Goal: Transaction & Acquisition: Book appointment/travel/reservation

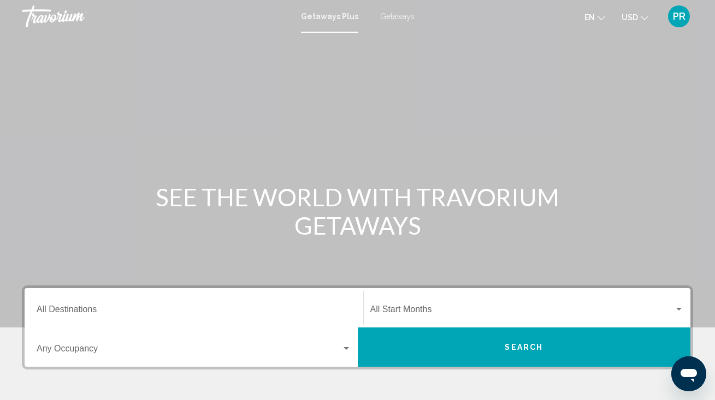
click at [204, 301] on div "Destination All Destinations" at bounding box center [194, 308] width 315 height 34
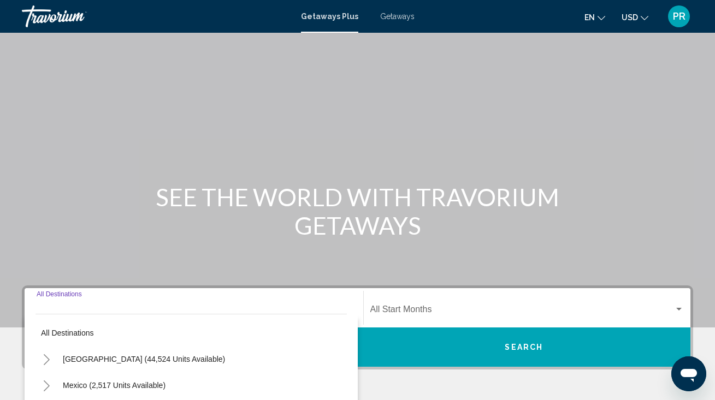
scroll to position [212, 0]
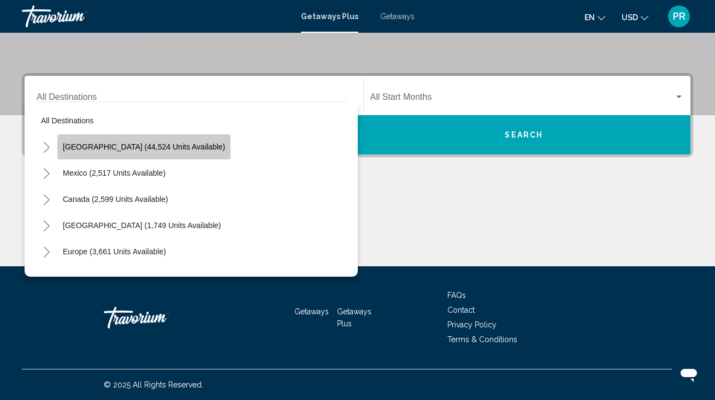
click at [178, 144] on span "[GEOGRAPHIC_DATA] (44,524 units available)" at bounding box center [144, 147] width 162 height 9
type input "**********"
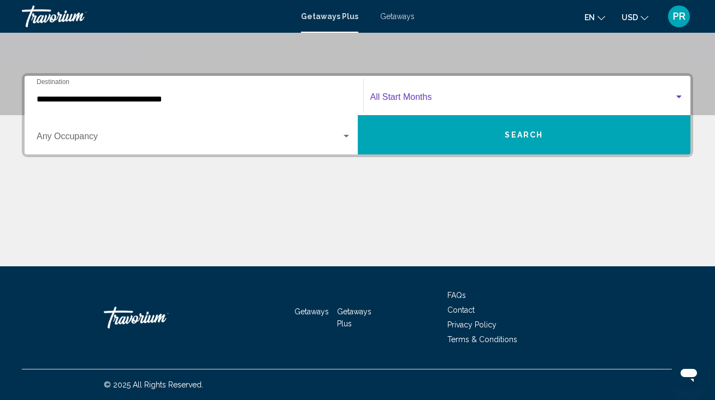
click at [434, 100] on span "Search widget" at bounding box center [522, 99] width 304 height 10
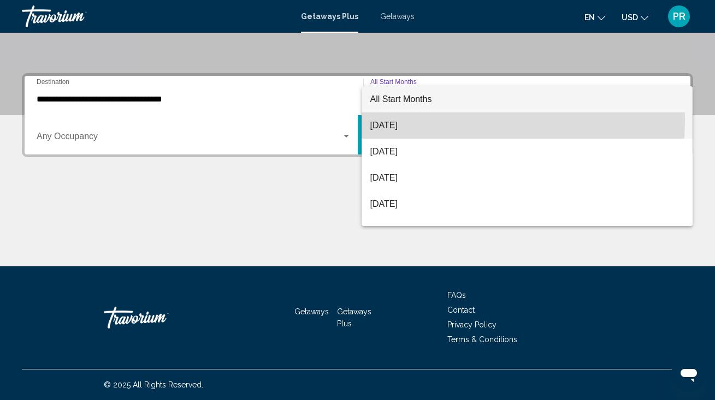
click at [412, 119] on span "[DATE]" at bounding box center [527, 126] width 314 height 26
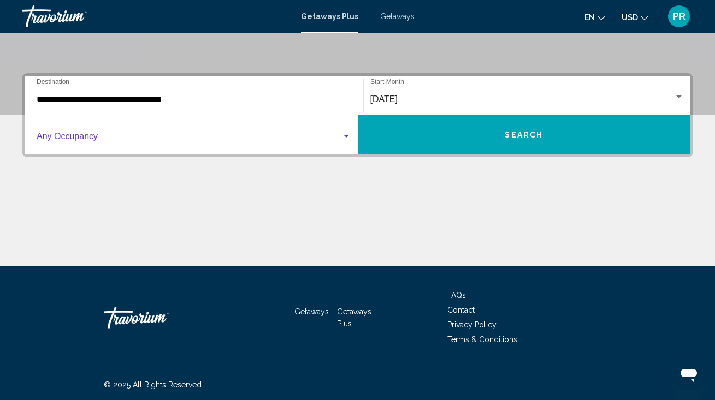
click at [345, 134] on div "Search widget" at bounding box center [346, 136] width 10 height 9
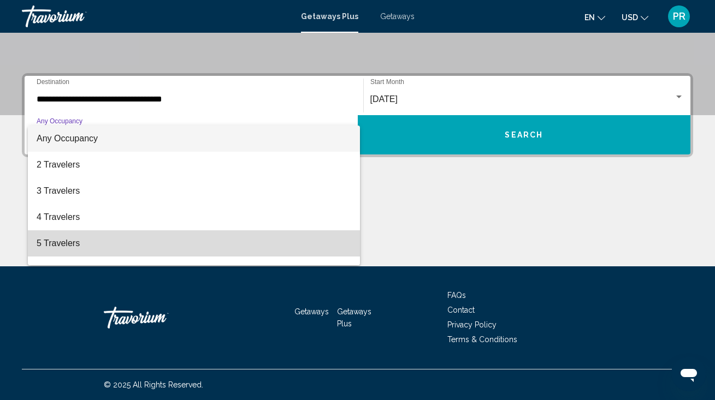
click at [258, 234] on span "5 Travelers" at bounding box center [194, 243] width 315 height 26
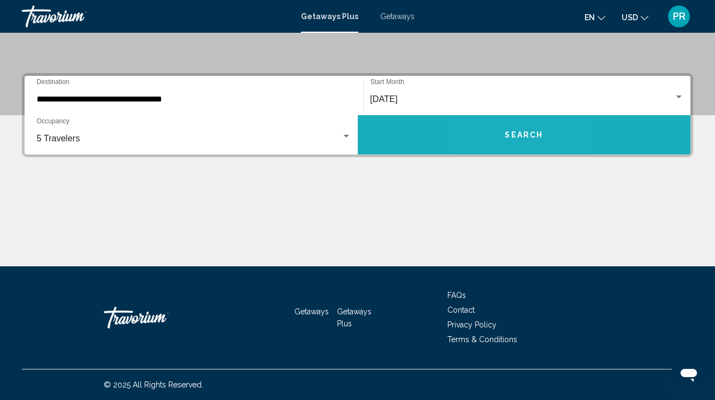
click at [502, 140] on button "Search" at bounding box center [524, 134] width 333 height 39
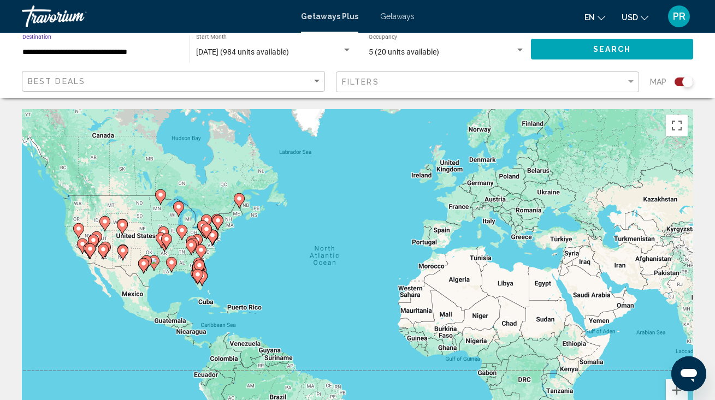
click at [153, 51] on input "**********" at bounding box center [100, 52] width 156 height 9
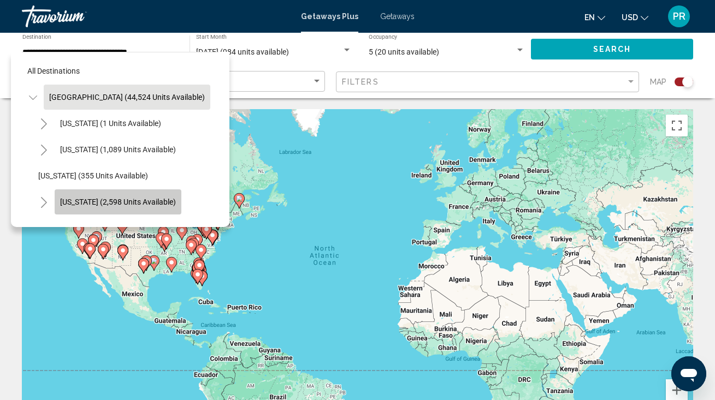
click at [144, 192] on button "[US_STATE] (2,598 units available)" at bounding box center [118, 202] width 127 height 25
type input "**********"
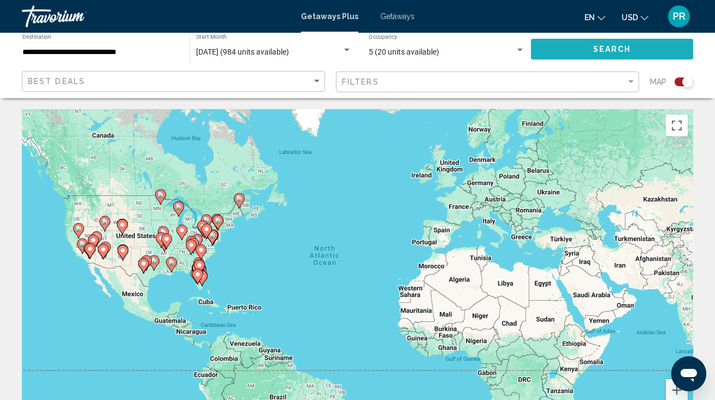
click at [616, 50] on span "Search" at bounding box center [612, 49] width 38 height 9
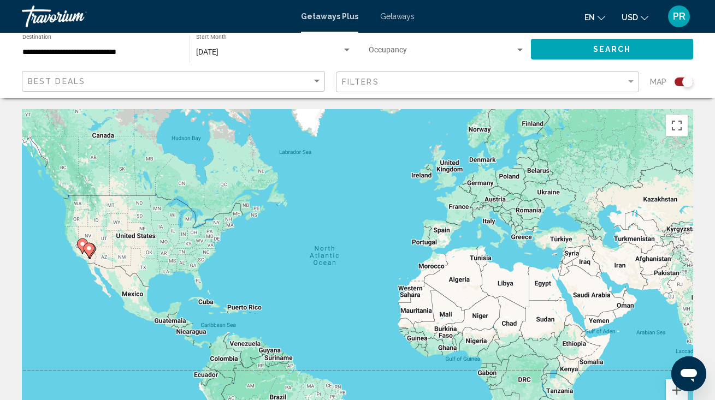
click at [613, 49] on span "Search" at bounding box center [612, 49] width 38 height 9
click at [392, 20] on span "Getaways" at bounding box center [397, 16] width 34 height 9
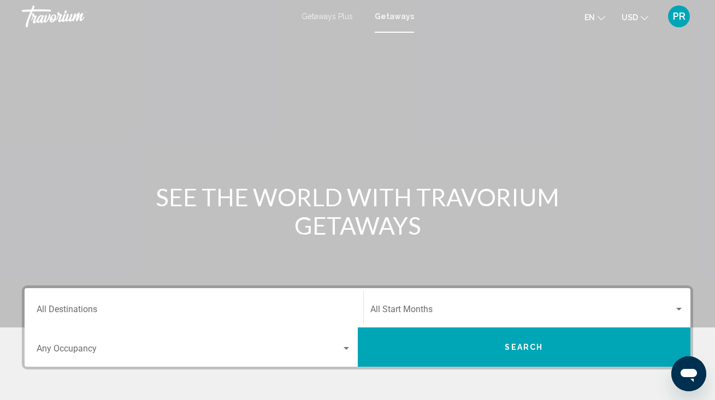
click at [120, 303] on div "Destination All Destinations" at bounding box center [194, 308] width 315 height 34
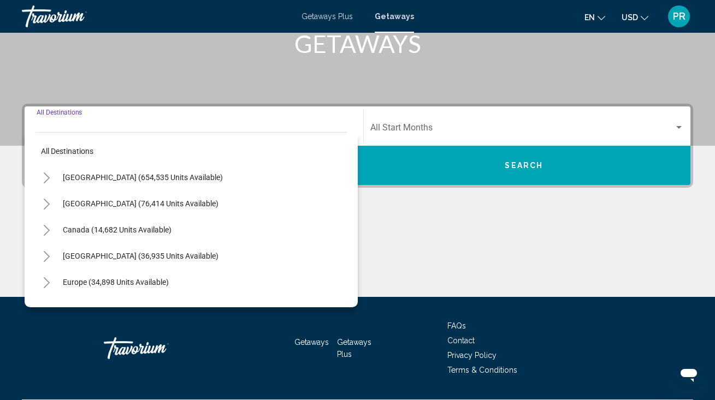
scroll to position [212, 0]
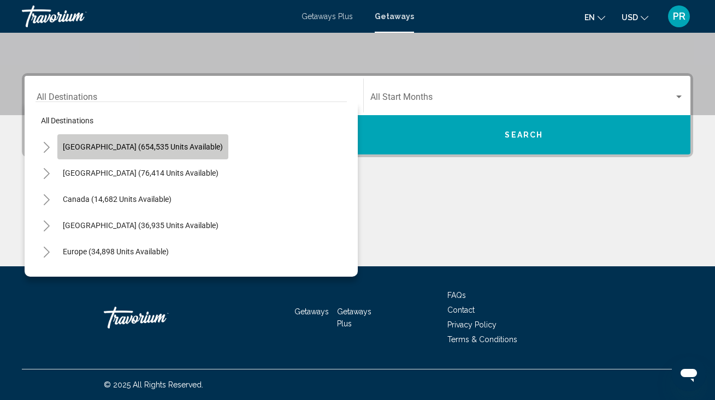
click at [181, 146] on span "United States (654,535 units available)" at bounding box center [143, 147] width 160 height 9
type input "**********"
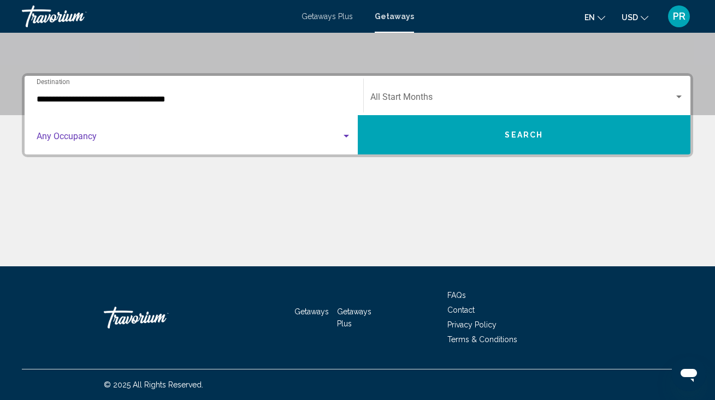
click at [180, 141] on span "Search widget" at bounding box center [189, 139] width 305 height 10
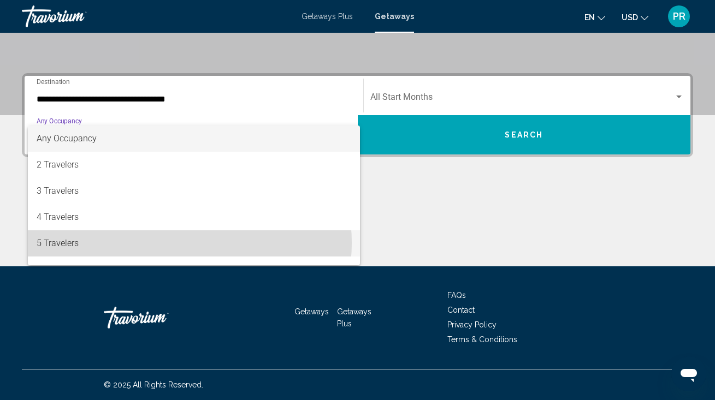
click at [174, 243] on span "5 Travelers" at bounding box center [194, 243] width 315 height 26
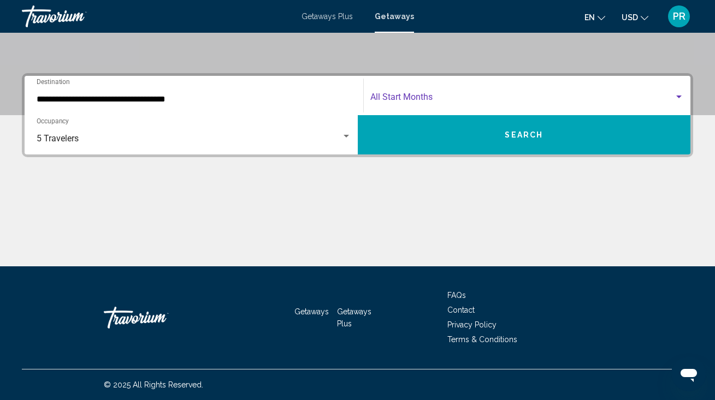
click at [475, 95] on span "Search widget" at bounding box center [522, 99] width 304 height 10
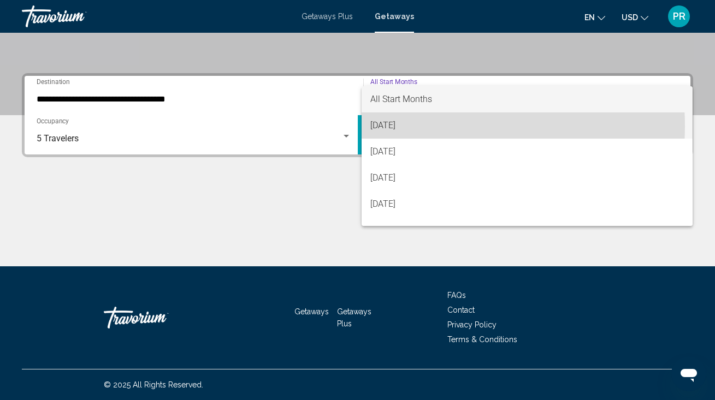
click at [397, 127] on span "[DATE]" at bounding box center [527, 126] width 314 height 26
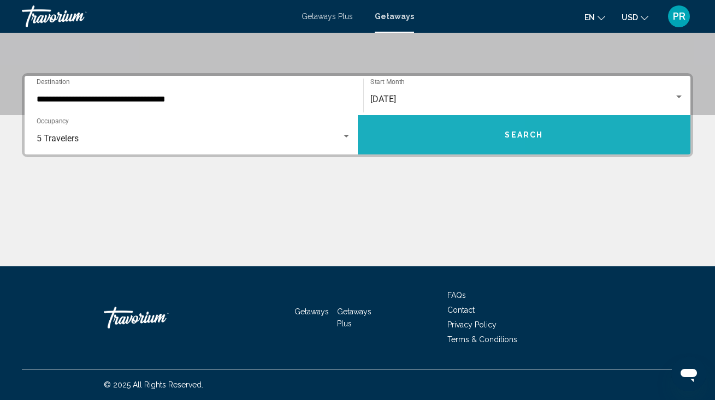
click at [400, 131] on button "Search" at bounding box center [524, 134] width 333 height 39
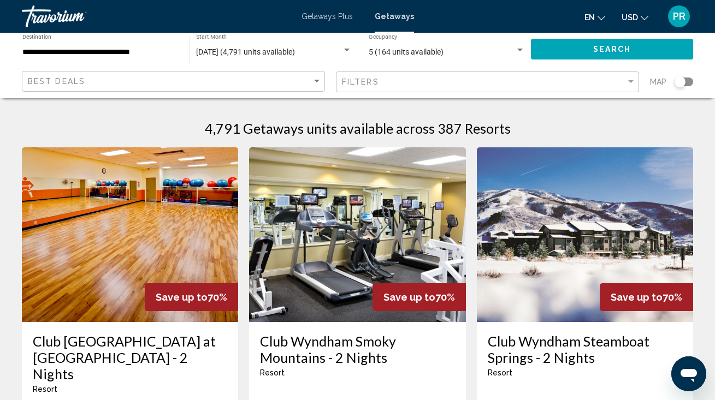
click at [107, 54] on input "**********" at bounding box center [100, 52] width 156 height 9
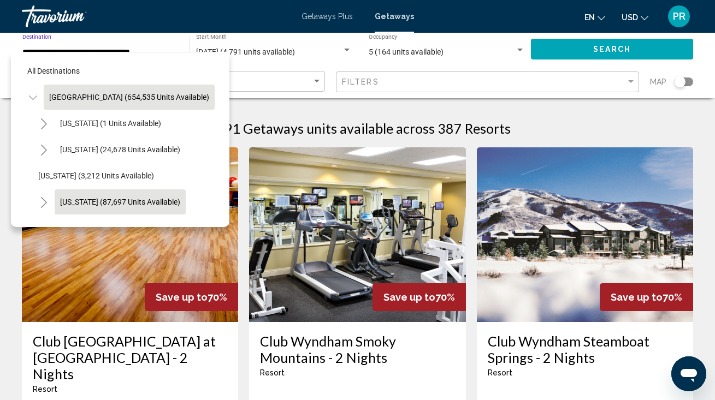
click at [102, 199] on span "California (87,697 units available)" at bounding box center [120, 202] width 120 height 9
type input "**********"
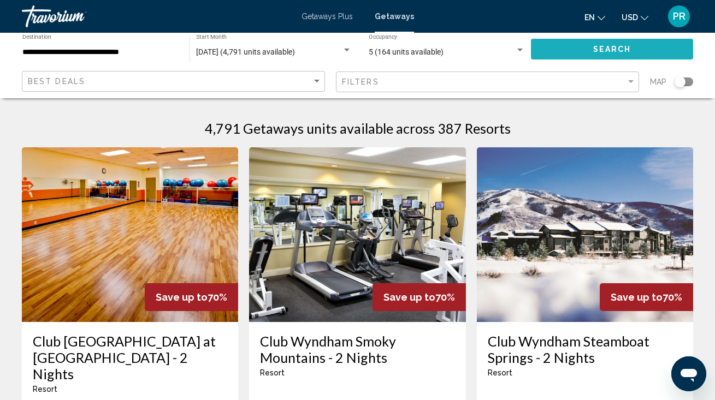
click at [593, 55] on button "Search" at bounding box center [612, 49] width 162 height 20
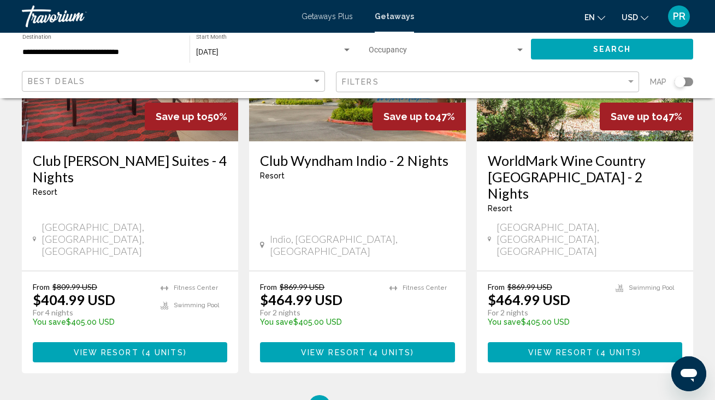
scroll to position [1435, 0]
click at [358, 400] on span "2" at bounding box center [357, 406] width 5 height 12
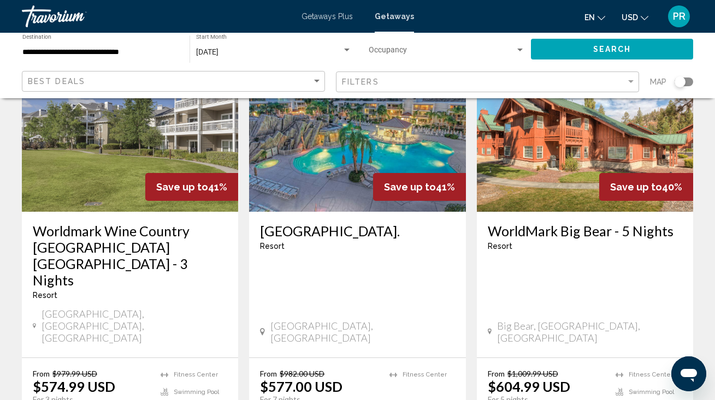
scroll to position [990, 0]
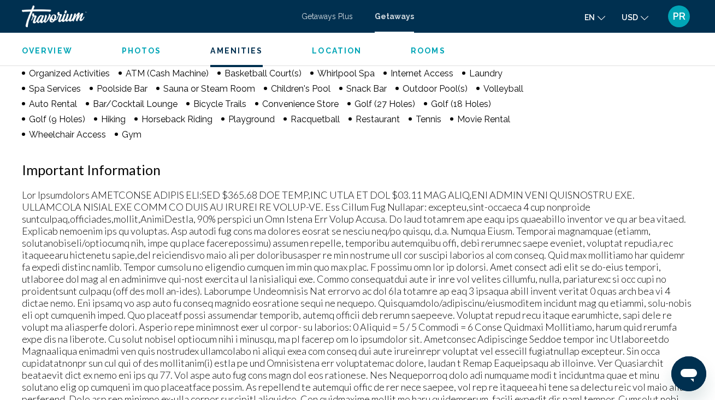
scroll to position [1145, 0]
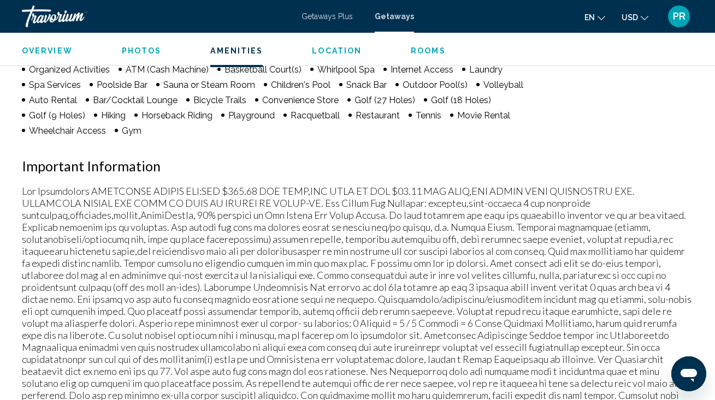
click at [420, 49] on span "Rooms" at bounding box center [428, 50] width 35 height 9
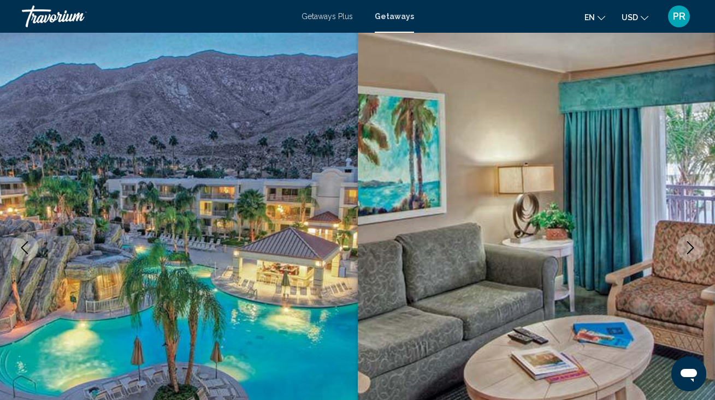
scroll to position [38, 0]
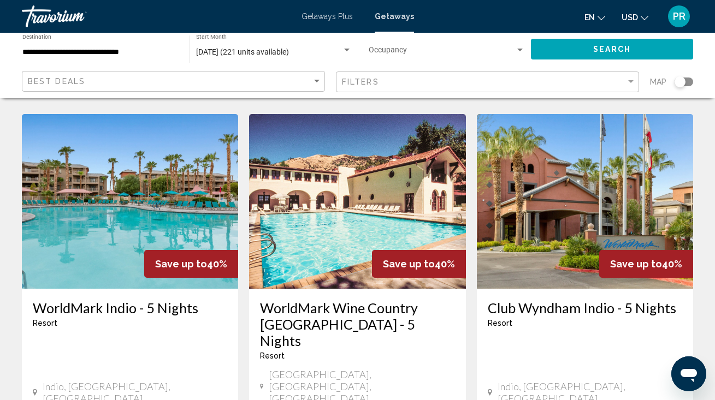
scroll to position [1357, 0]
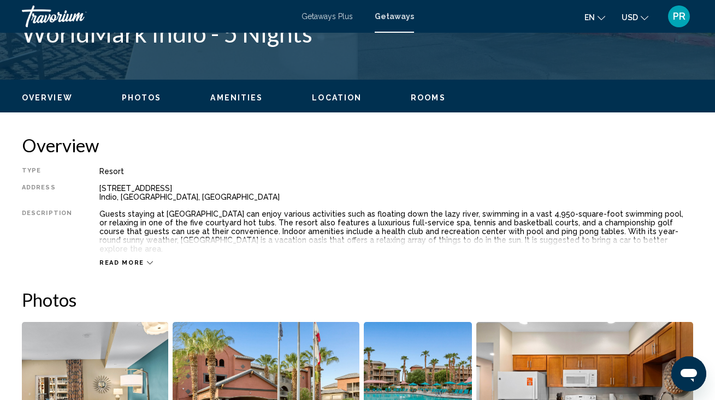
scroll to position [488, 0]
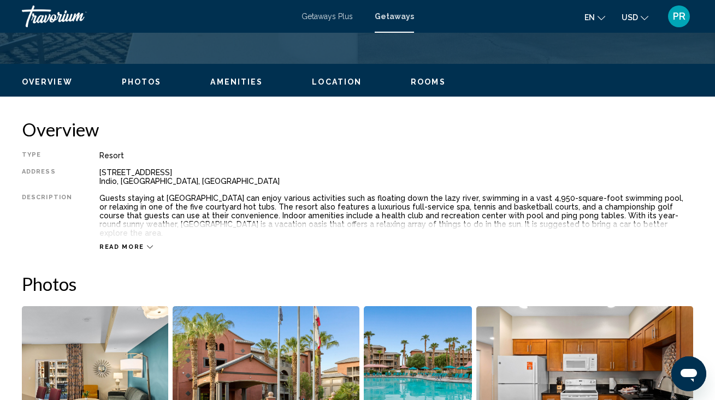
click at [430, 84] on span "Rooms" at bounding box center [428, 82] width 35 height 9
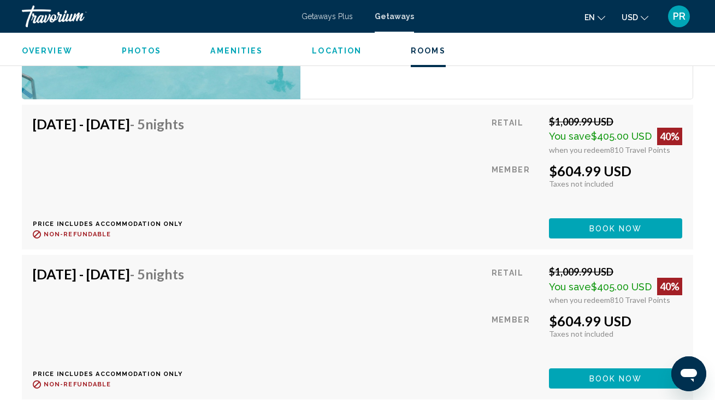
scroll to position [2619, 0]
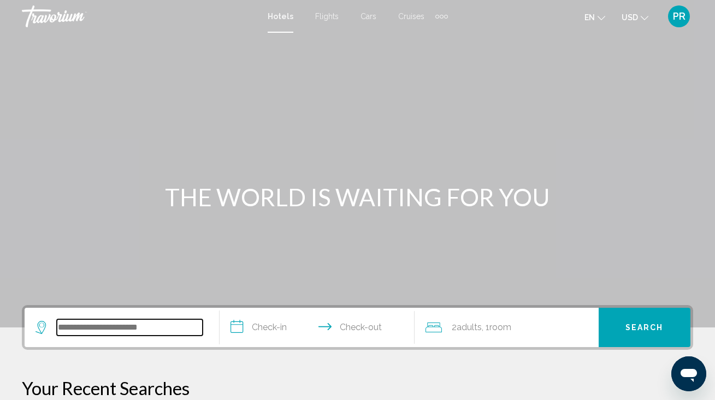
click at [127, 329] on input "Search widget" at bounding box center [130, 328] width 146 height 16
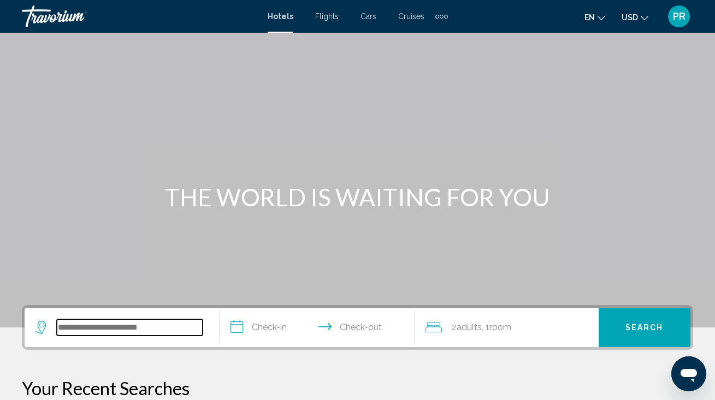
scroll to position [270, 0]
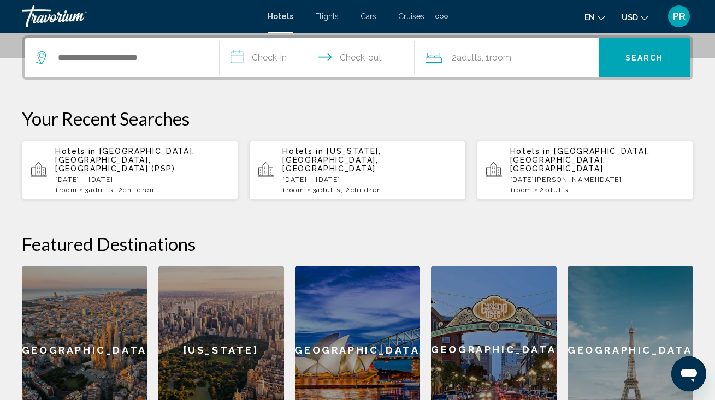
click at [162, 176] on p "Thu, 28 Aug - Tue, 02 Sep" at bounding box center [142, 180] width 174 height 8
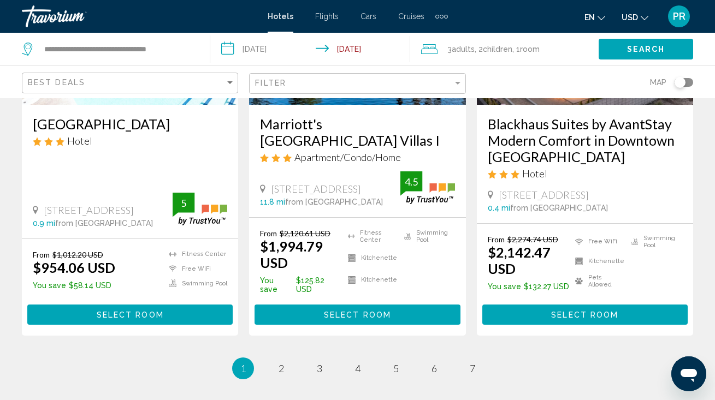
scroll to position [1509, 0]
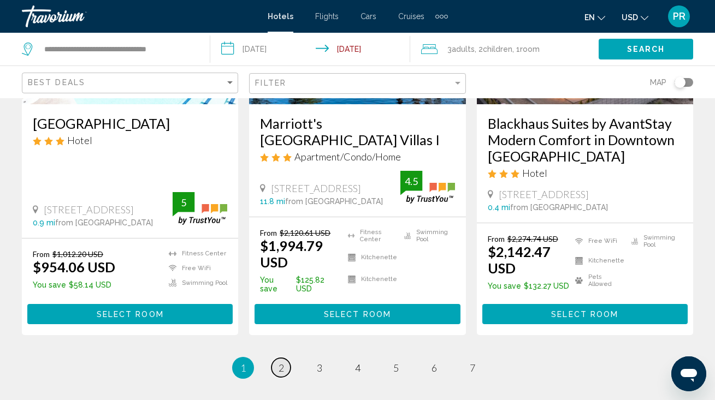
click at [280, 358] on link "page 2" at bounding box center [280, 367] width 19 height 19
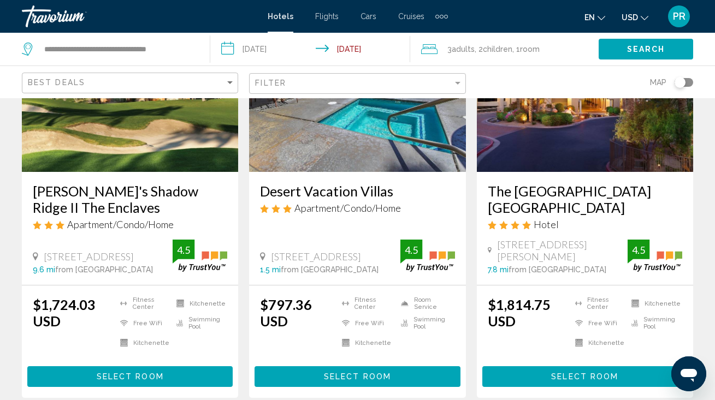
scroll to position [1409, 0]
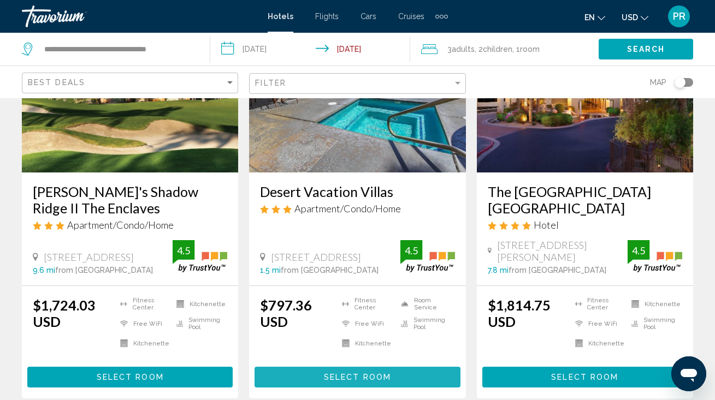
click at [346, 374] on span "Select Room" at bounding box center [357, 378] width 67 height 9
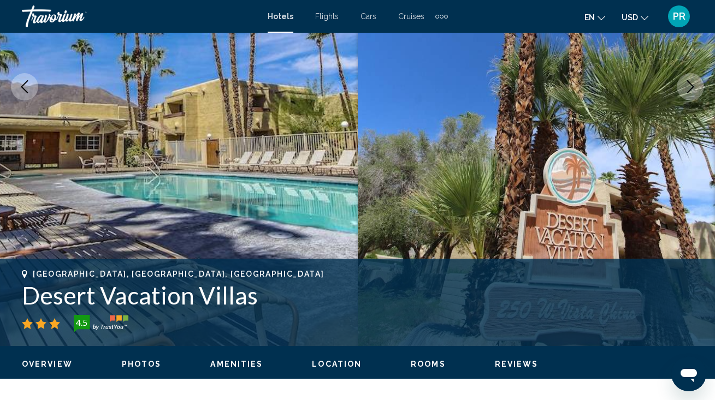
scroll to position [212, 0]
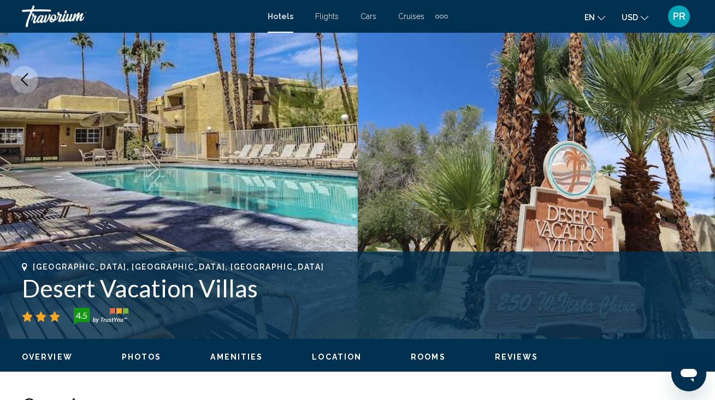
click at [414, 354] on span "Rooms" at bounding box center [428, 357] width 35 height 9
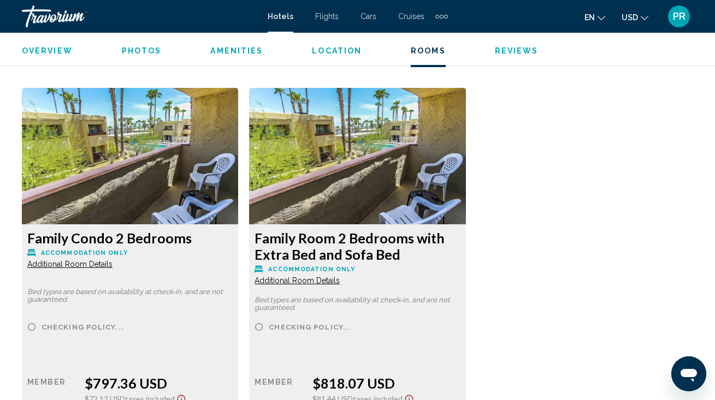
scroll to position [1650, 0]
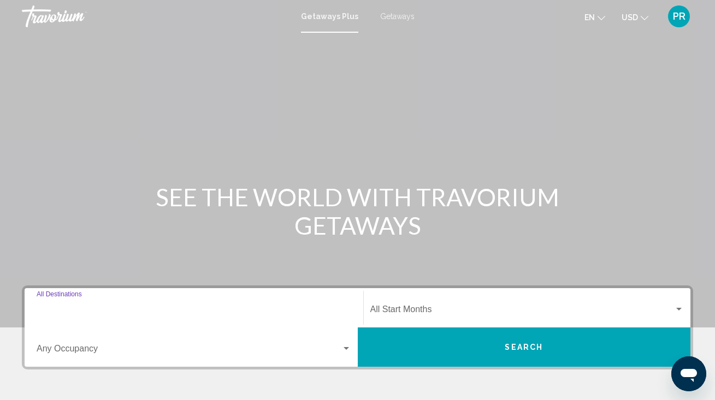
click at [107, 309] on input "Destination All Destinations" at bounding box center [194, 312] width 315 height 10
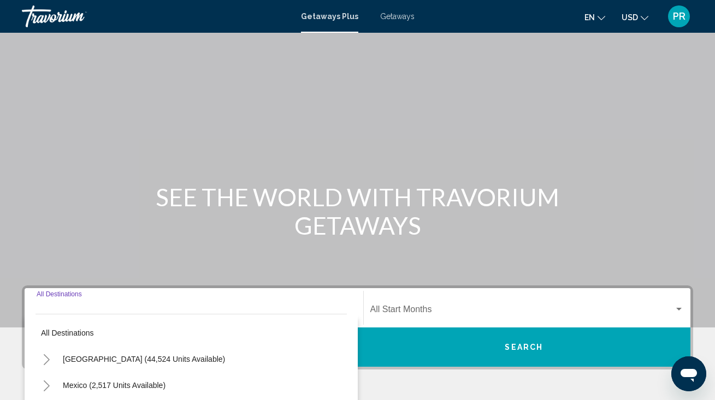
scroll to position [212, 0]
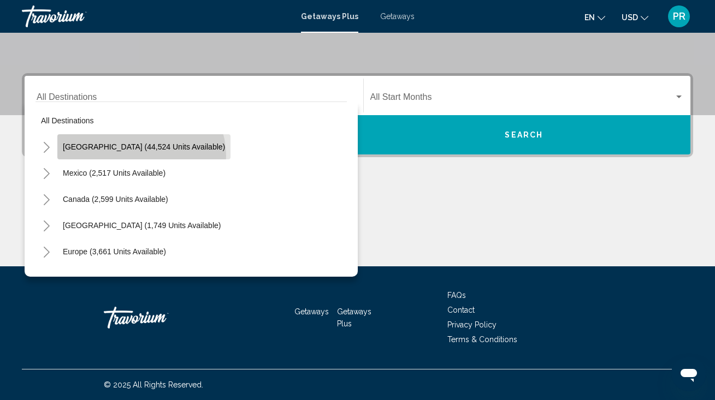
click at [140, 156] on button "[GEOGRAPHIC_DATA] (44,524 units available)" at bounding box center [143, 146] width 173 height 25
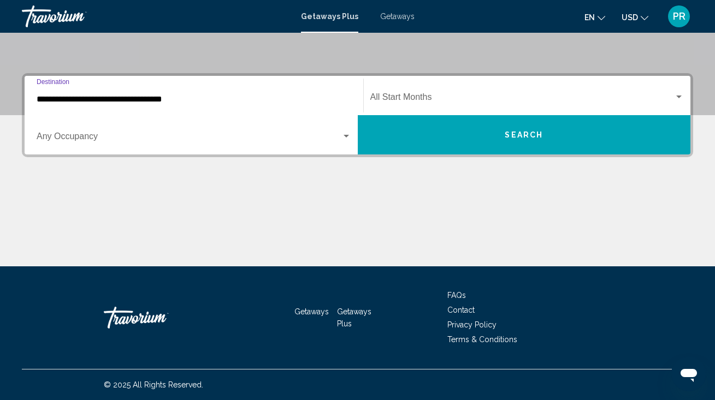
click at [131, 141] on span "Search widget" at bounding box center [189, 139] width 305 height 10
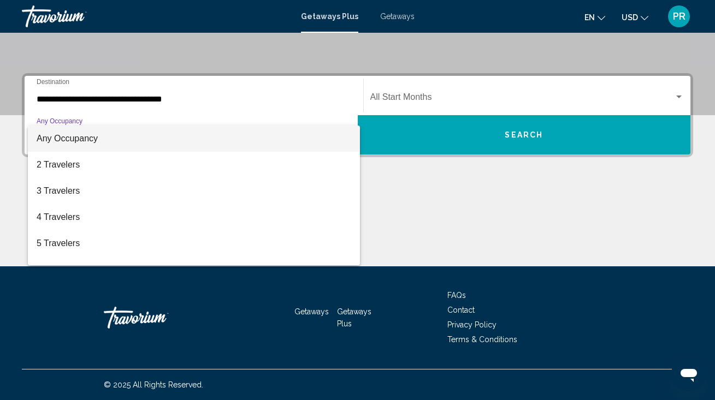
click at [144, 104] on div at bounding box center [357, 200] width 715 height 400
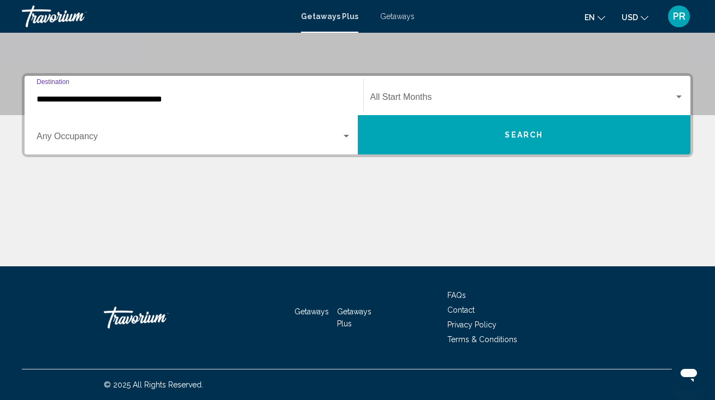
click at [144, 104] on input "**********" at bounding box center [194, 99] width 315 height 10
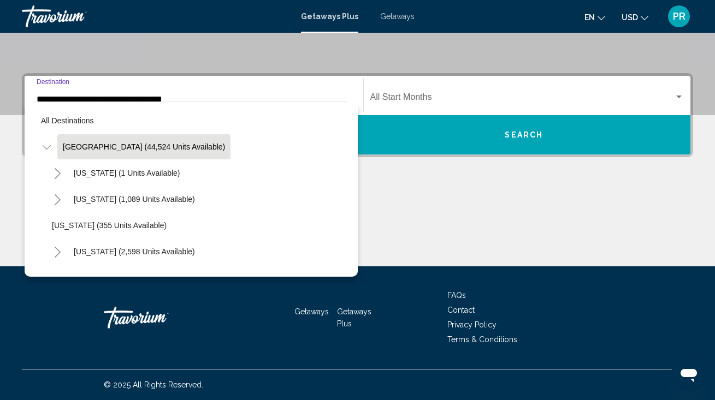
scroll to position [159, 0]
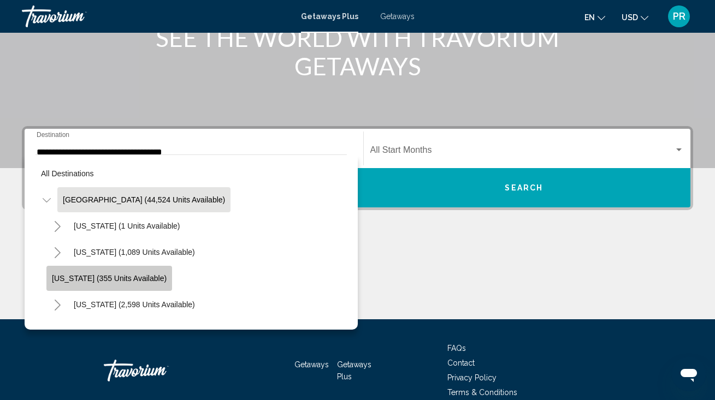
click at [125, 291] on button "[US_STATE] (355 units available)" at bounding box center [109, 278] width 126 height 25
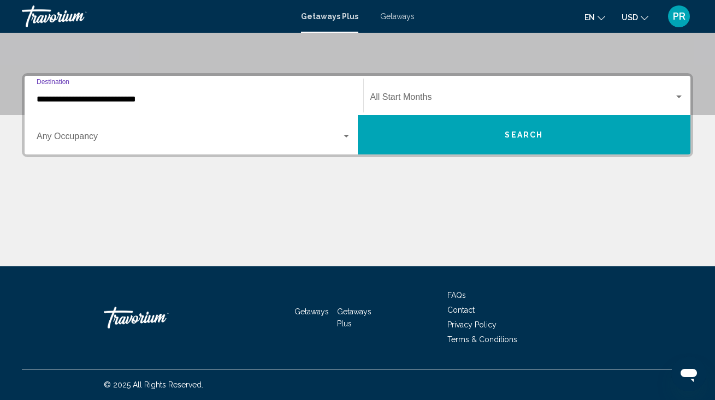
click at [143, 96] on input "**********" at bounding box center [194, 99] width 315 height 10
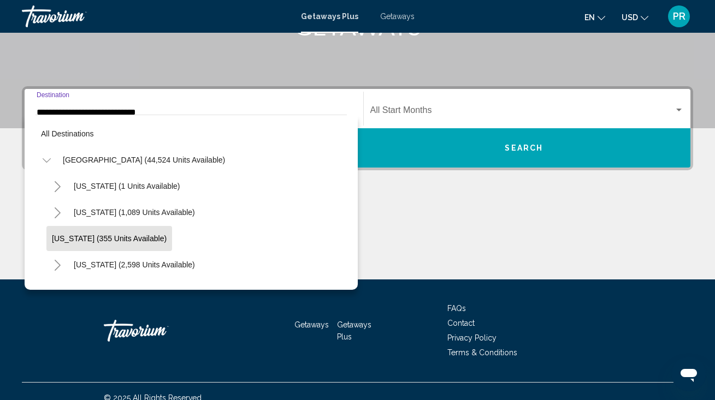
scroll to position [39, 0]
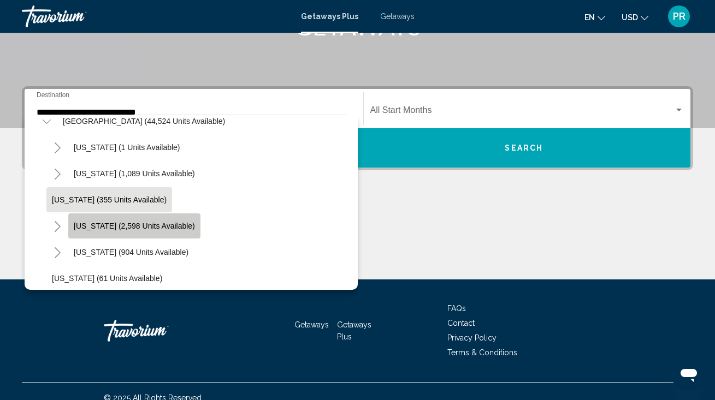
click at [137, 229] on span "[US_STATE] (2,598 units available)" at bounding box center [134, 226] width 121 height 9
type input "**********"
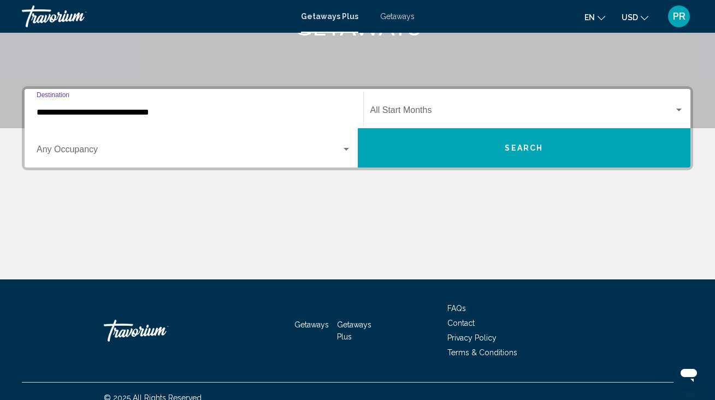
scroll to position [212, 0]
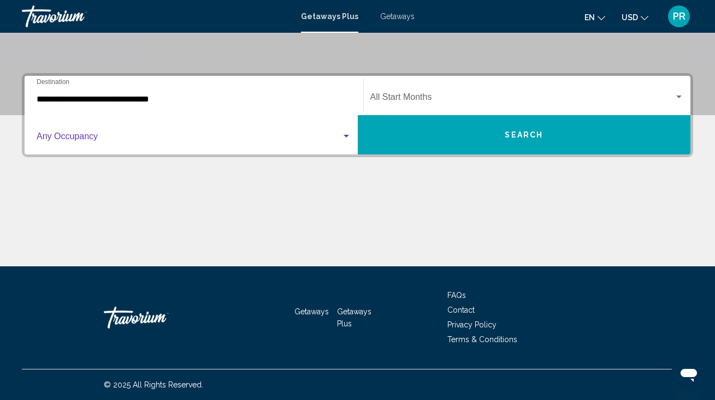
click at [136, 141] on span "Search widget" at bounding box center [189, 139] width 305 height 10
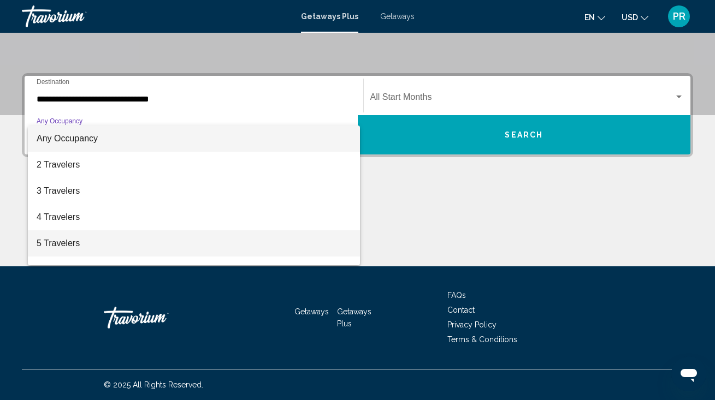
click at [117, 246] on span "5 Travelers" at bounding box center [194, 243] width 315 height 26
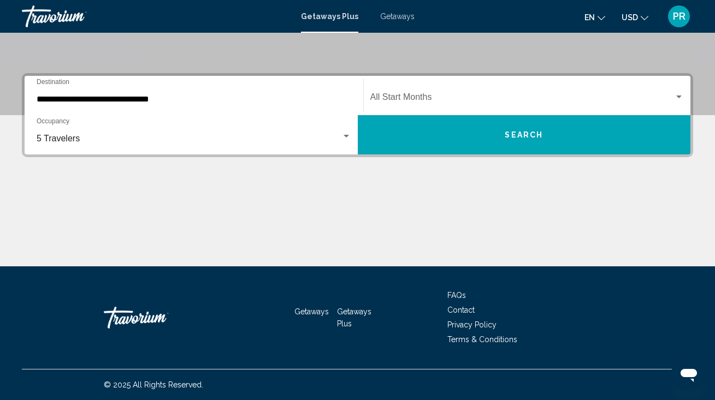
click at [435, 107] on div "Start Month All Start Months" at bounding box center [527, 96] width 314 height 34
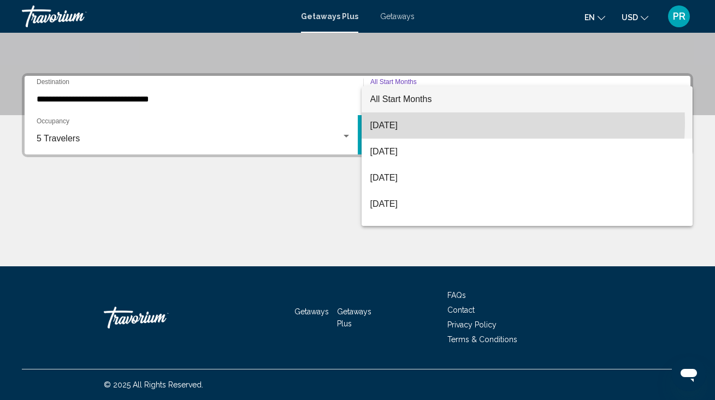
click at [411, 122] on span "[DATE]" at bounding box center [527, 126] width 314 height 26
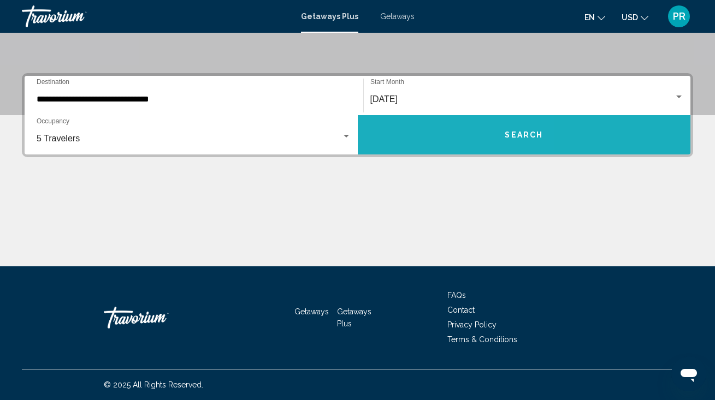
click at [415, 126] on button "Search" at bounding box center [524, 134] width 333 height 39
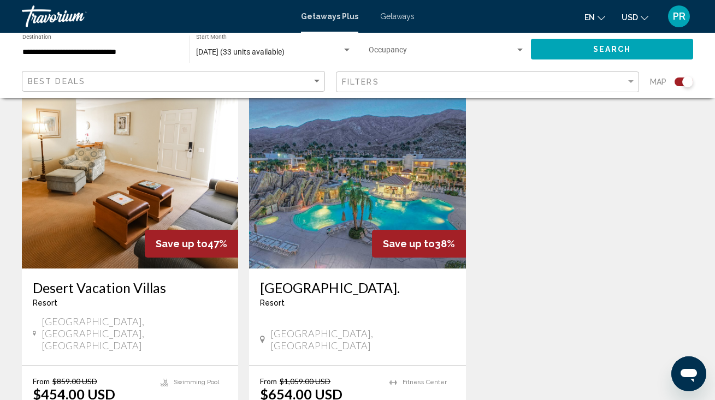
scroll to position [1197, 0]
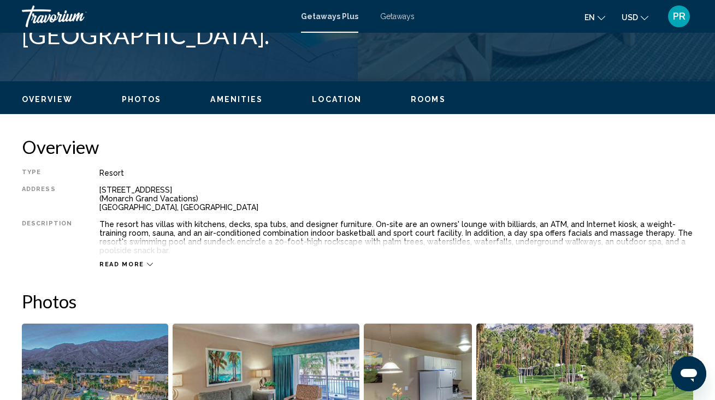
scroll to position [475, 0]
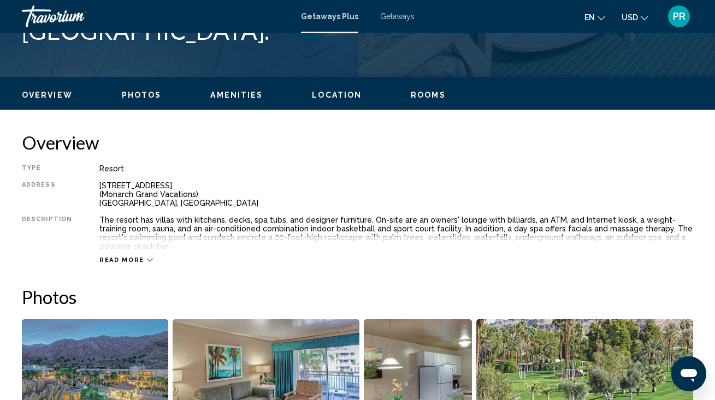
click at [422, 99] on button "Rooms" at bounding box center [428, 95] width 35 height 10
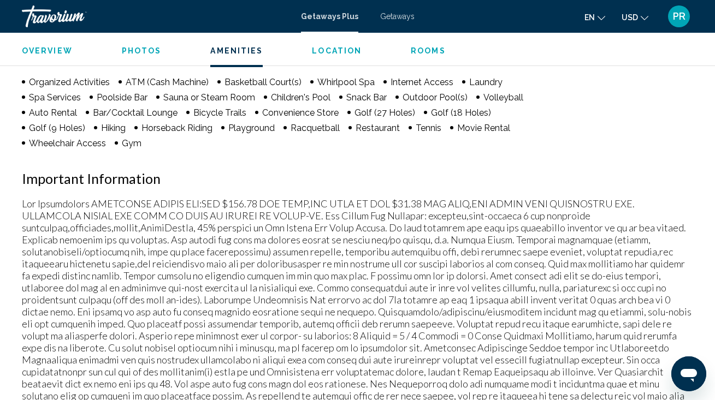
scroll to position [1123, 0]
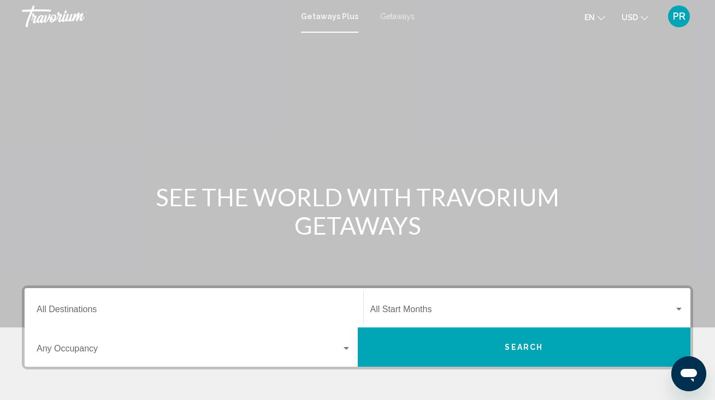
click at [198, 304] on div "Destination All Destinations" at bounding box center [194, 308] width 315 height 34
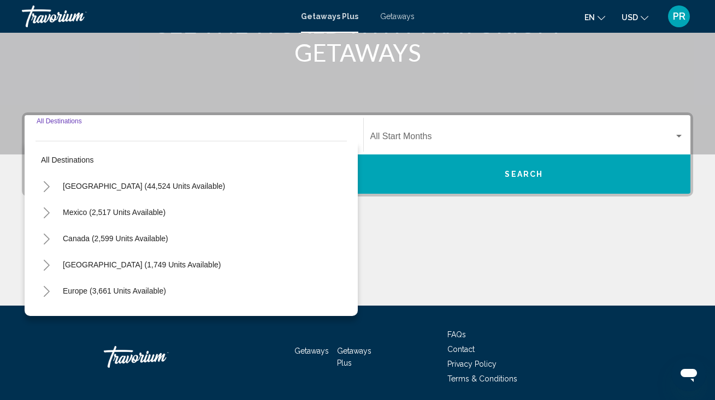
scroll to position [212, 0]
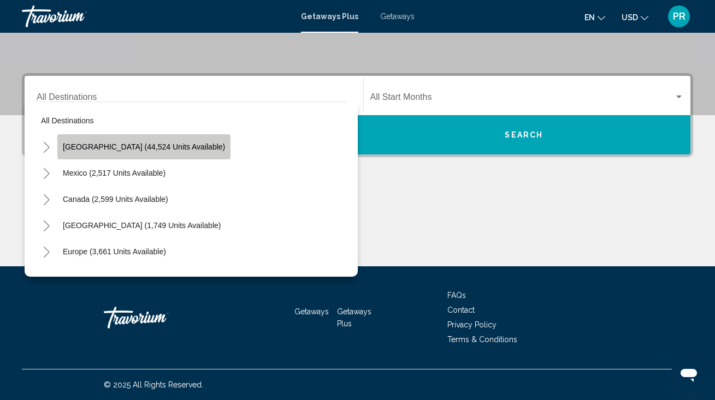
click at [167, 149] on span "[GEOGRAPHIC_DATA] (44,524 units available)" at bounding box center [144, 147] width 162 height 9
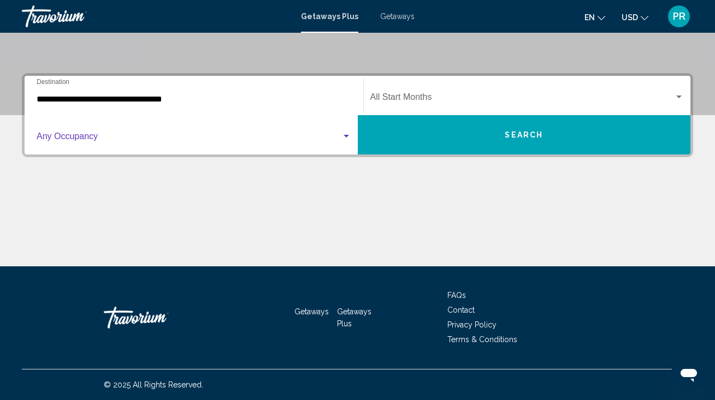
click at [140, 134] on span "Search widget" at bounding box center [189, 139] width 305 height 10
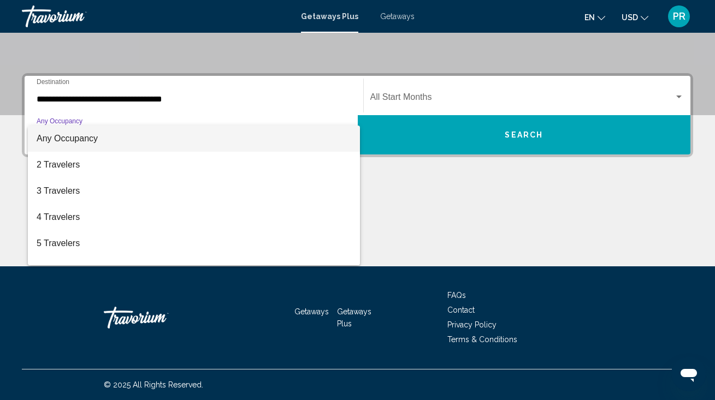
click at [163, 99] on div at bounding box center [357, 200] width 715 height 400
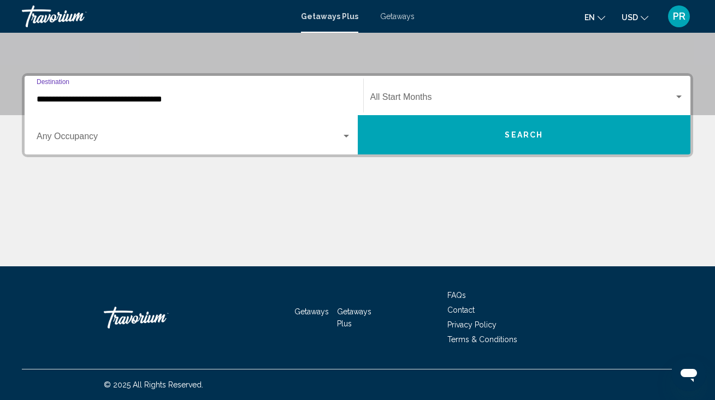
click at [162, 96] on input "**********" at bounding box center [194, 99] width 315 height 10
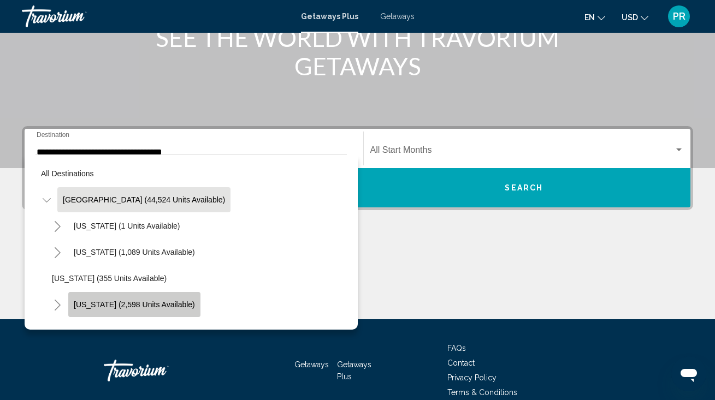
click at [141, 301] on span "[US_STATE] (2,598 units available)" at bounding box center [134, 304] width 121 height 9
type input "**********"
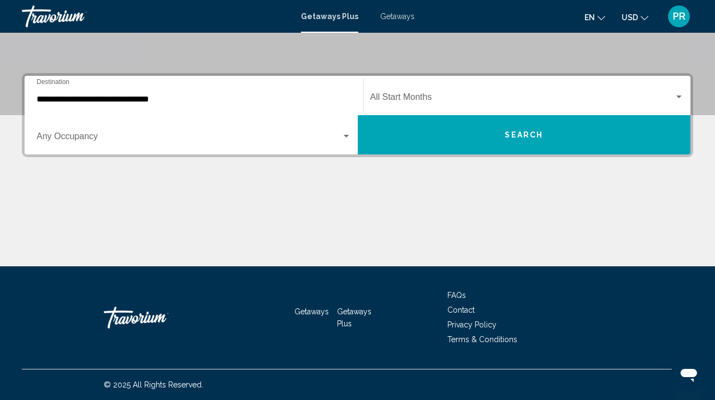
click at [144, 132] on div "Occupancy Any Occupancy" at bounding box center [194, 135] width 315 height 34
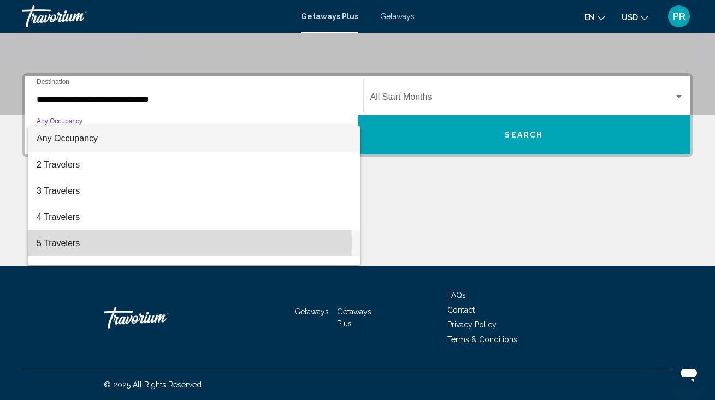
click at [75, 243] on span "5 Travelers" at bounding box center [194, 243] width 315 height 26
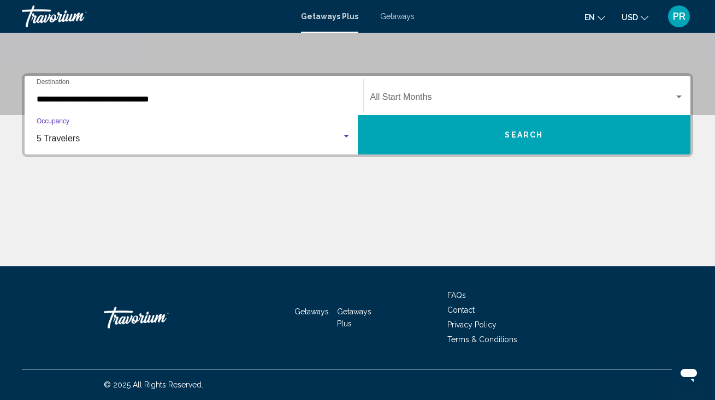
click at [472, 97] on span "Search widget" at bounding box center [522, 99] width 304 height 10
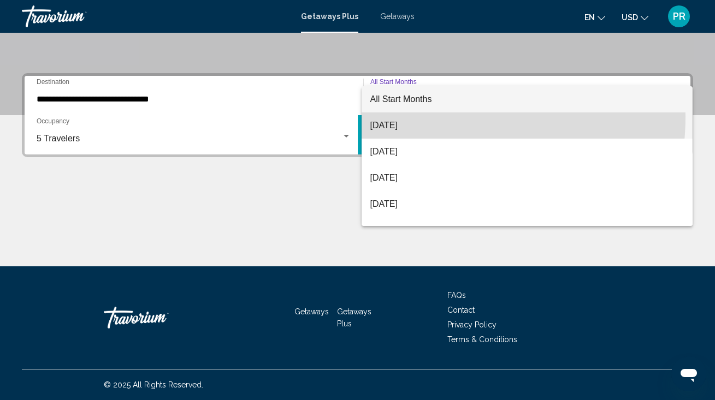
click at [423, 116] on span "[DATE]" at bounding box center [527, 126] width 314 height 26
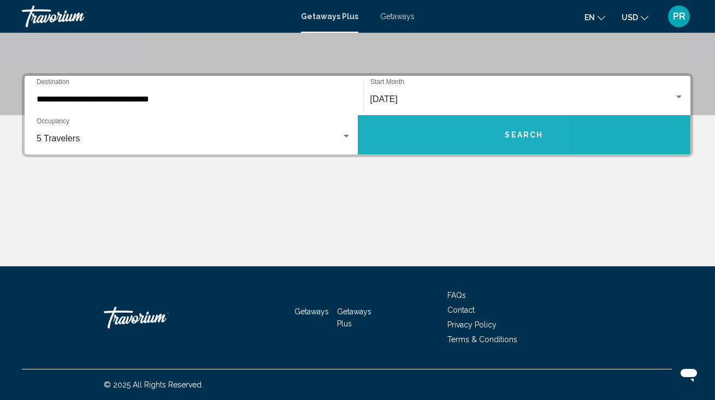
click at [423, 122] on button "Search" at bounding box center [524, 134] width 333 height 39
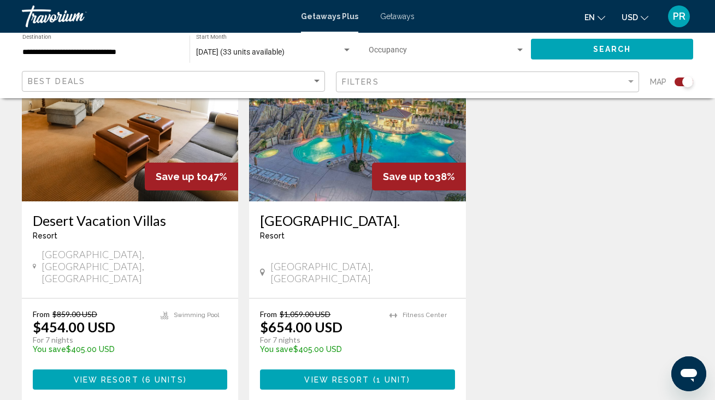
scroll to position [1263, 0]
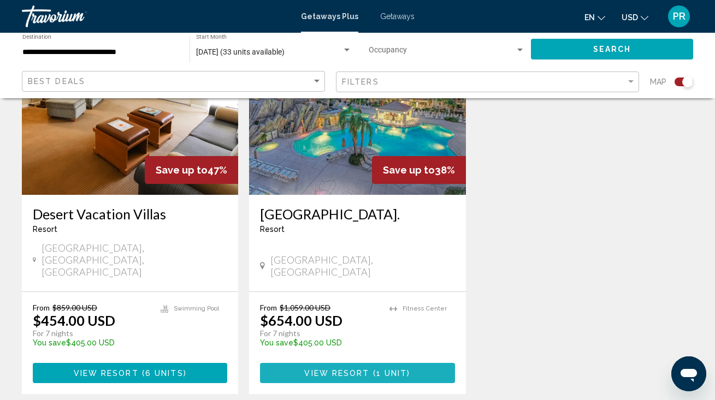
click at [361, 369] on span "View Resort" at bounding box center [336, 373] width 65 height 9
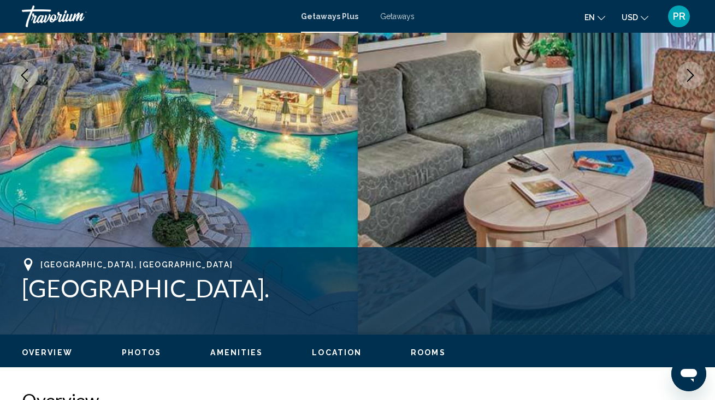
scroll to position [224, 0]
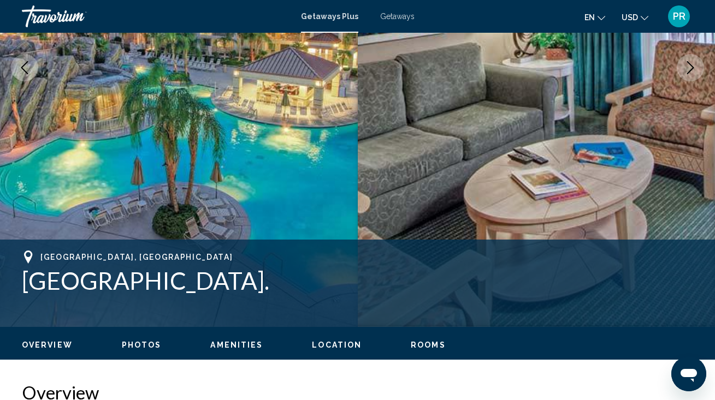
click at [417, 351] on div "Overview Photos Amenities Location Rooms Search" at bounding box center [357, 344] width 715 height 34
click at [420, 344] on span "Rooms" at bounding box center [428, 345] width 35 height 9
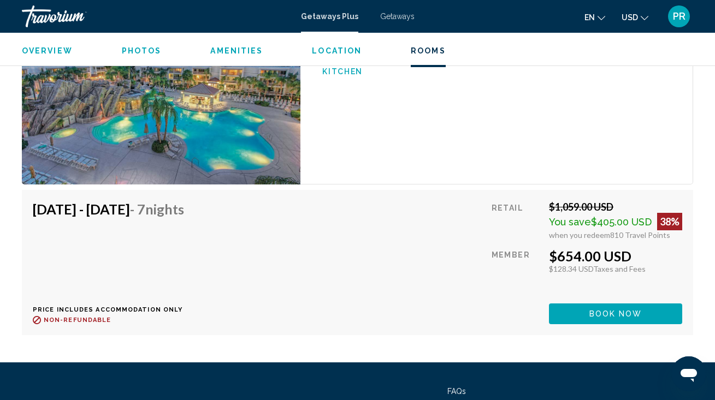
scroll to position [2070, 0]
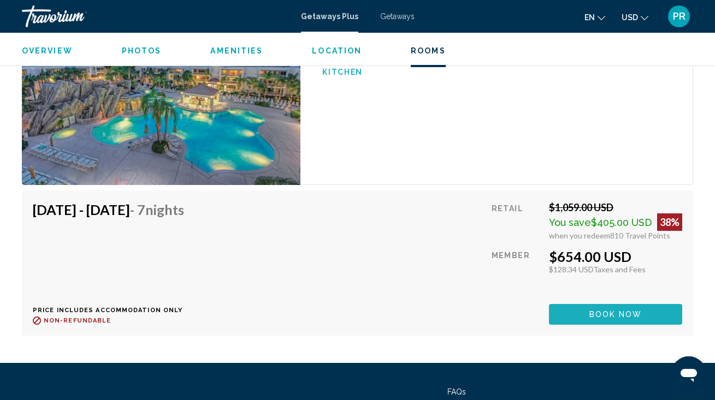
click at [620, 311] on span "Book now" at bounding box center [615, 315] width 53 height 9
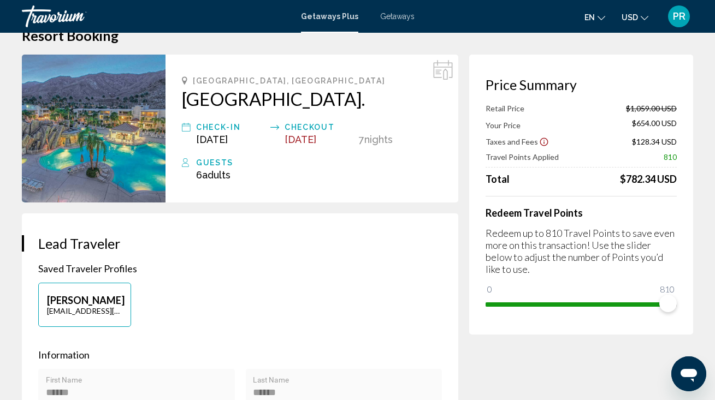
scroll to position [26, 0]
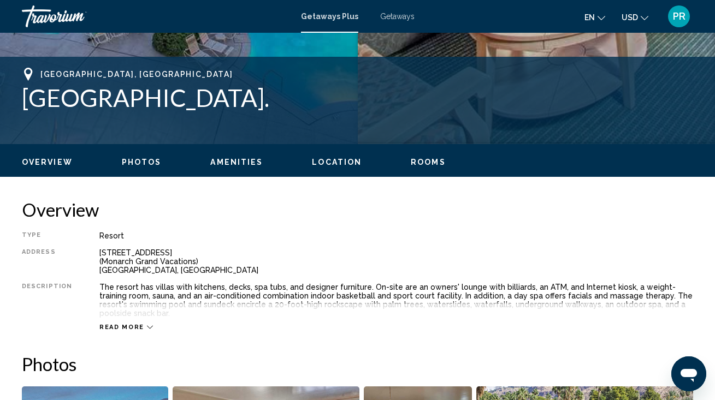
scroll to position [405, 0]
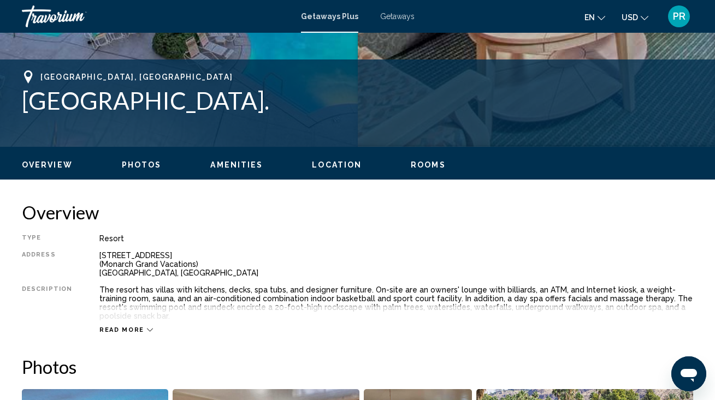
click at [425, 164] on span "Rooms" at bounding box center [428, 165] width 35 height 9
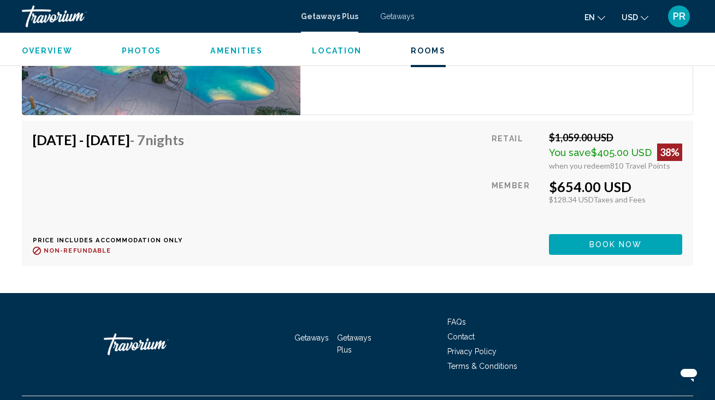
scroll to position [2139, 0]
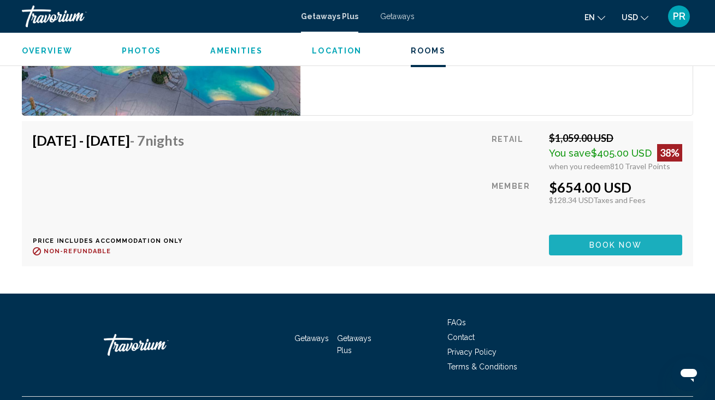
click at [630, 241] on span "Book now" at bounding box center [615, 245] width 53 height 9
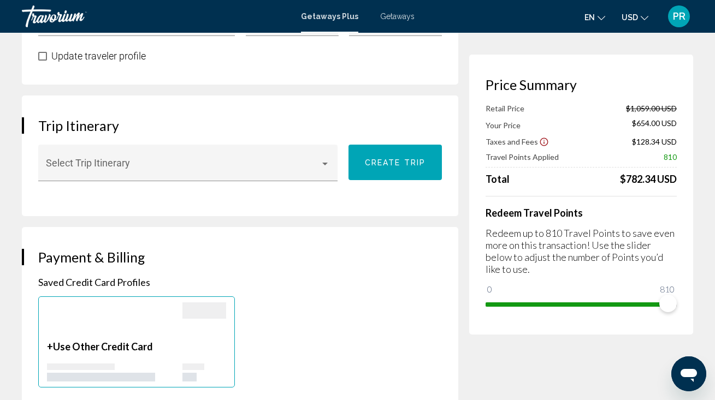
scroll to position [560, 0]
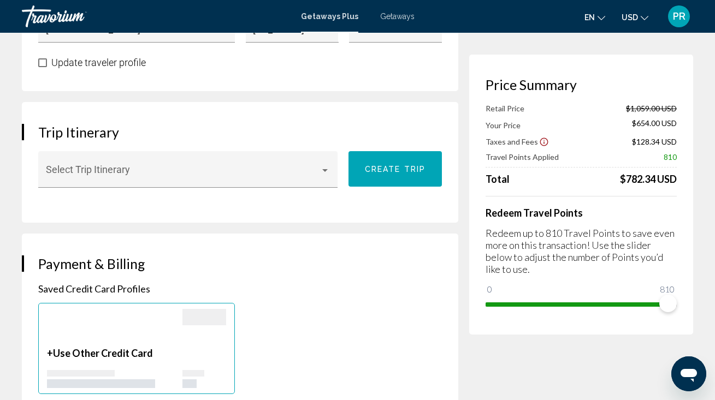
click at [501, 257] on p "Redeem up to 810 Travel Points to save even more on this transaction! Use the s…" at bounding box center [581, 251] width 191 height 48
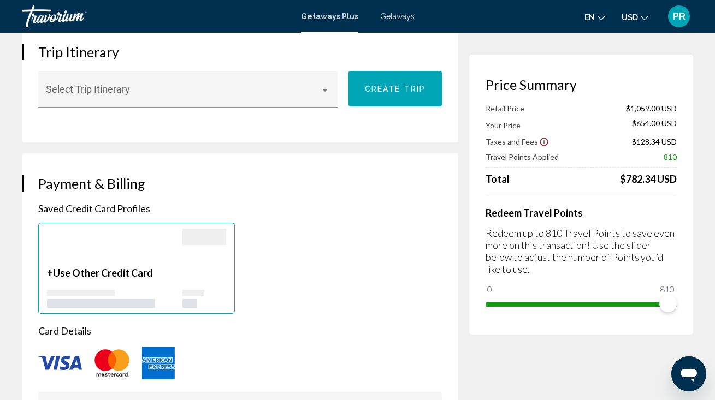
scroll to position [640, 0]
click at [326, 91] on div "Main content" at bounding box center [325, 90] width 10 height 9
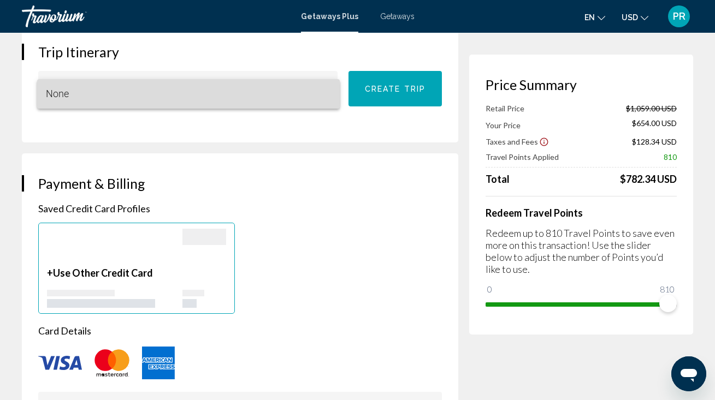
click at [326, 91] on span "None" at bounding box center [188, 93] width 285 height 29
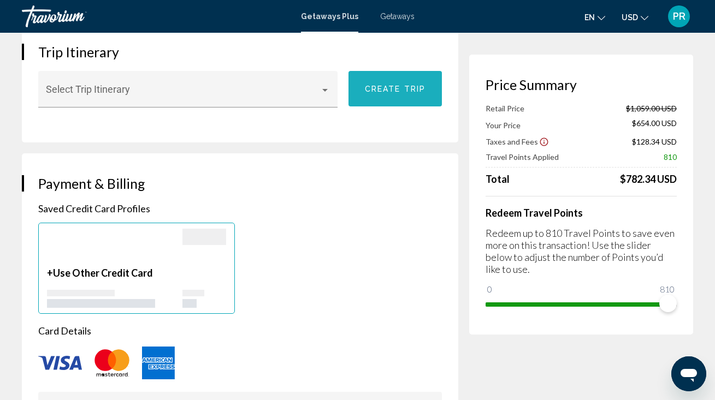
click at [388, 93] on span "Create trip" at bounding box center [395, 89] width 61 height 9
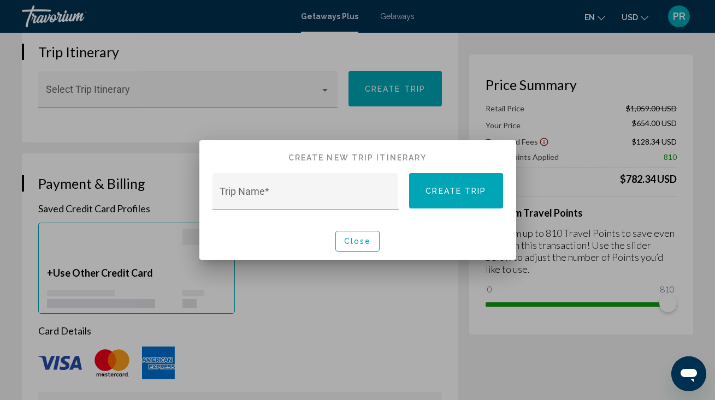
scroll to position [0, 0]
click at [351, 183] on div "Trip Name *" at bounding box center [305, 195] width 171 height 29
type input "**********"
click at [478, 190] on span "Create trip" at bounding box center [455, 191] width 61 height 9
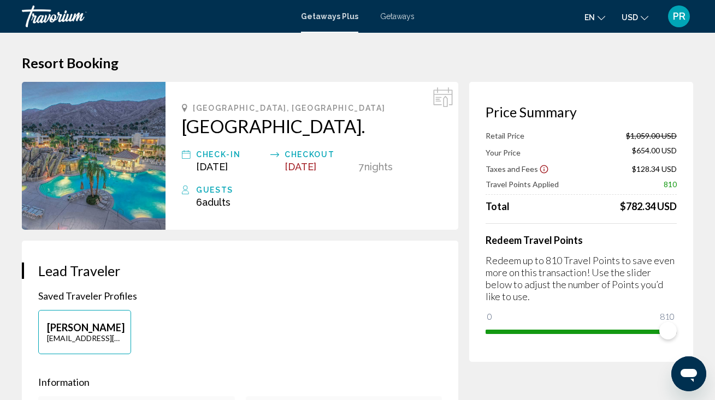
scroll to position [640, 0]
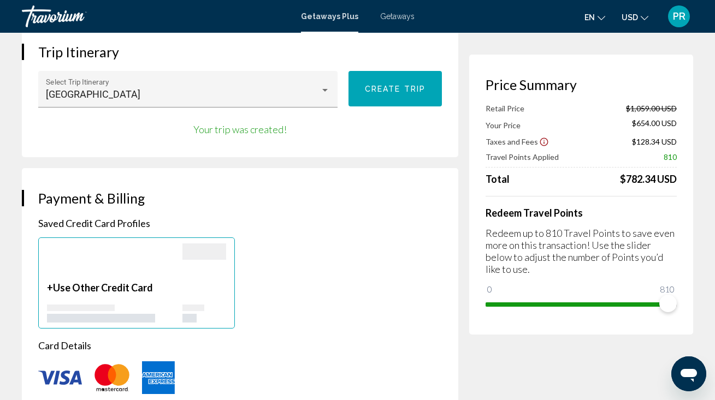
click at [203, 291] on div "Main content" at bounding box center [204, 302] width 44 height 41
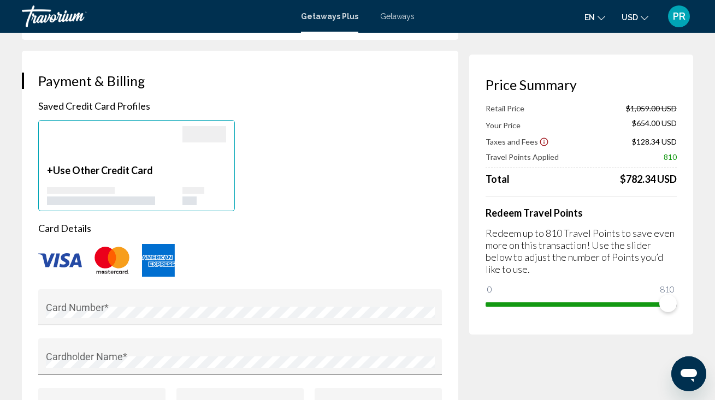
scroll to position [760, 0]
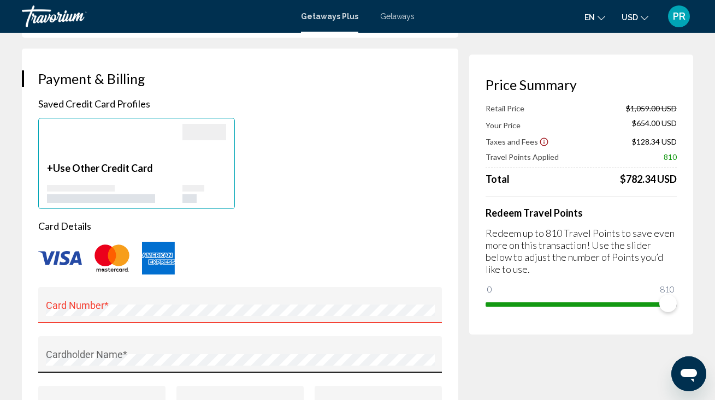
type input "***"
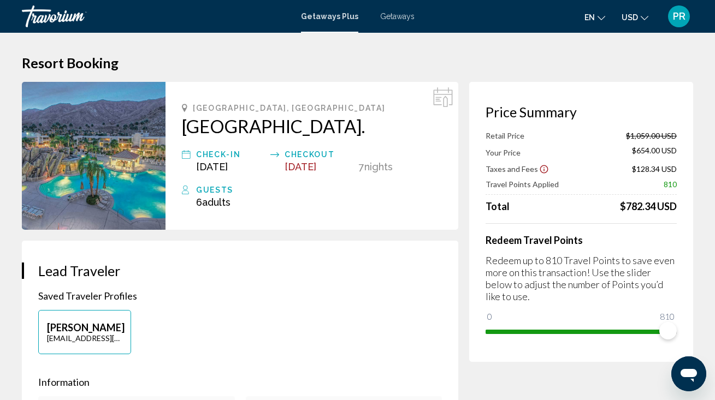
scroll to position [0, 0]
